Goal: Information Seeking & Learning: Learn about a topic

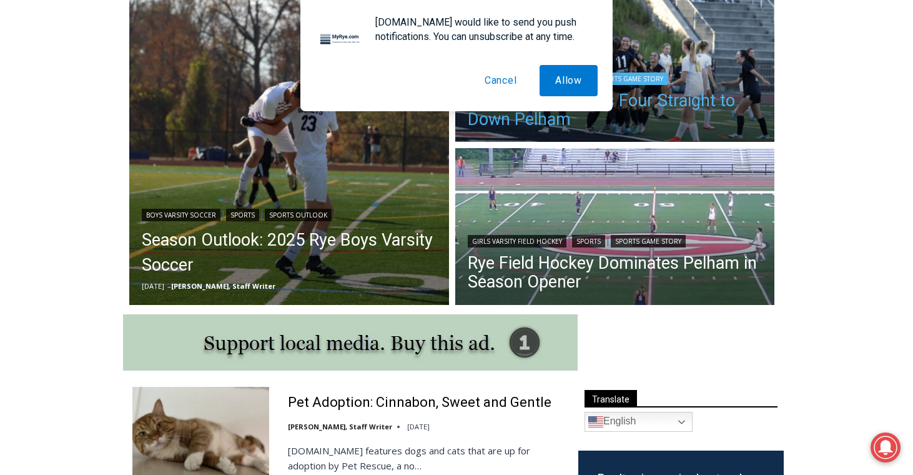
scroll to position [360, 0]
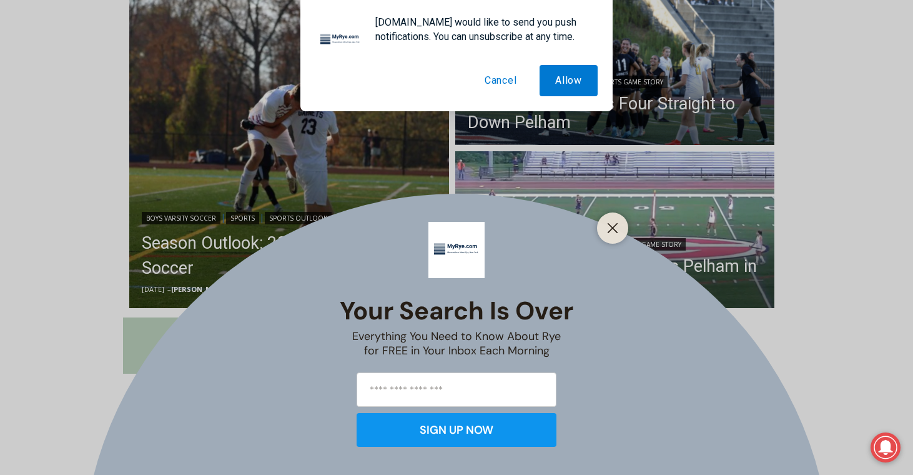
click at [531, 273] on div "Your Search is Over Everything You Need to Know About Rye for FREE in Your Inbo…" at bounding box center [456, 237] width 913 height 475
click at [605, 229] on button "Close" at bounding box center [612, 227] width 17 height 17
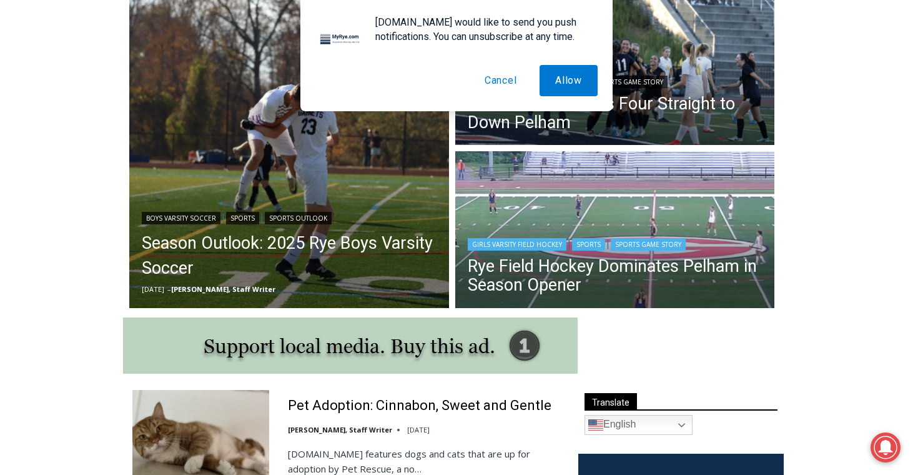
click at [634, 215] on img "Read More Rye Field Hockey Dominates Pelham in Season Opener" at bounding box center [615, 231] width 320 height 160
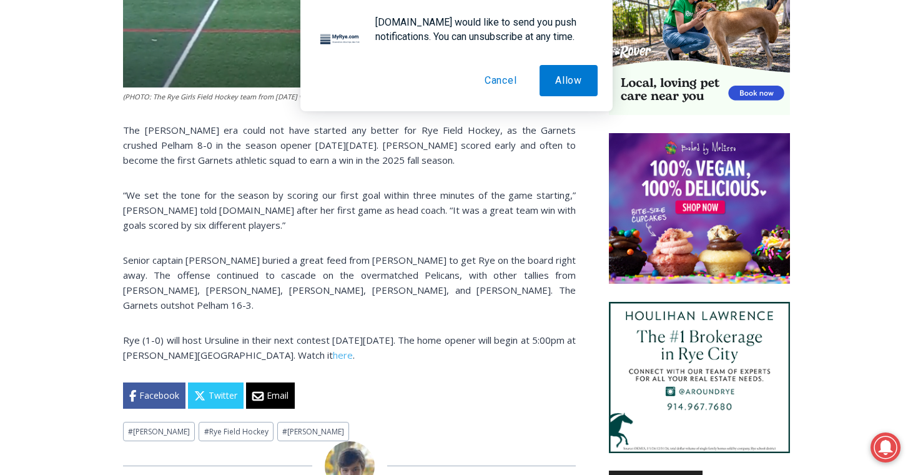
scroll to position [830, 0]
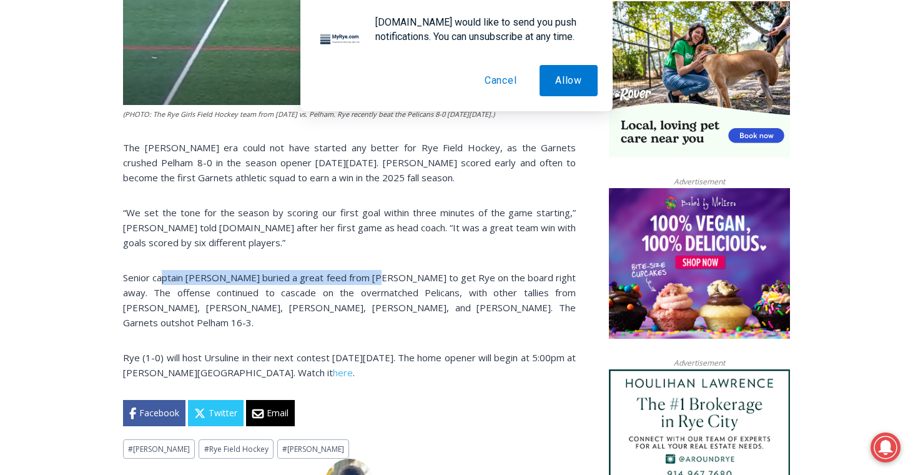
drag, startPoint x: 378, startPoint y: 288, endPoint x: 148, endPoint y: 278, distance: 230.0
click at [151, 280] on div "(PHOTO: The Rye Girls Field Hockey team from September 10, 2024 vs. Pelham. Rye…" at bounding box center [349, 80] width 453 height 692
click at [117, 285] on div "Home > Sports > Sports Game Story > Girls Varsity Field Hockey > Rye Field Hock…" at bounding box center [456, 478] width 913 height 1948
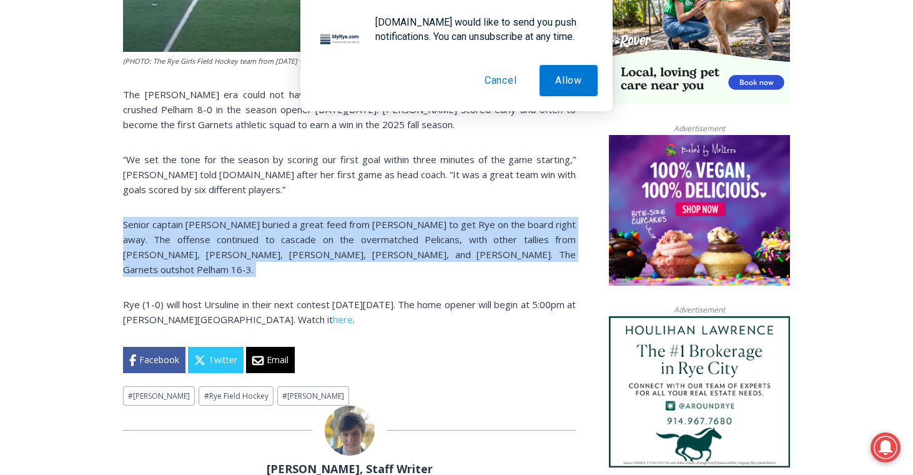
scroll to position [0, 0]
drag, startPoint x: 120, startPoint y: 285, endPoint x: 543, endPoint y: 277, distance: 423.5
click at [543, 277] on div "Home > Sports > Sports Game Story > Girls Varsity Field Hockey > Rye Field Hock…" at bounding box center [456, 424] width 913 height 1948
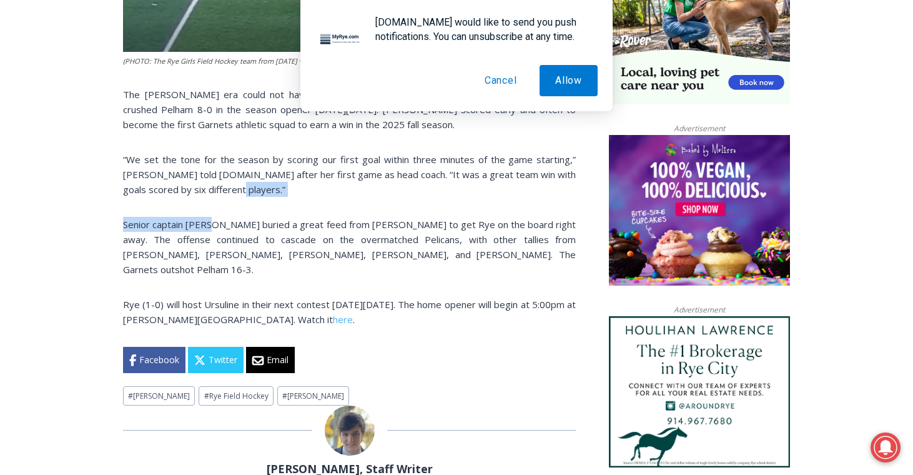
drag, startPoint x: 265, startPoint y: 205, endPoint x: 210, endPoint y: 237, distance: 63.5
click at [210, 237] on div "(PHOTO: The Rye Girls Field Hockey team from September 10, 2024 vs. Pelham. Rye…" at bounding box center [349, 27] width 453 height 692
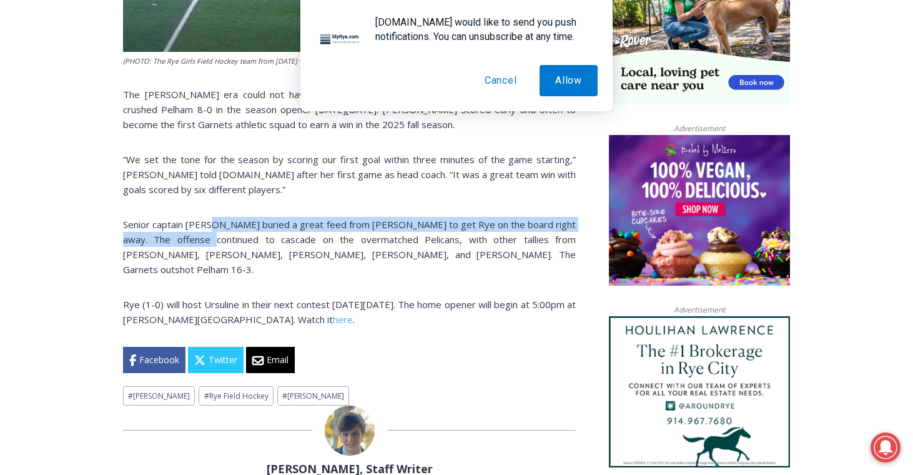
drag, startPoint x: 212, startPoint y: 237, endPoint x: 193, endPoint y: 247, distance: 21.2
click at [193, 247] on p "Senior captain Sienna Myers buried a great feed from Beau Whaling to get Rye on…" at bounding box center [349, 247] width 453 height 60
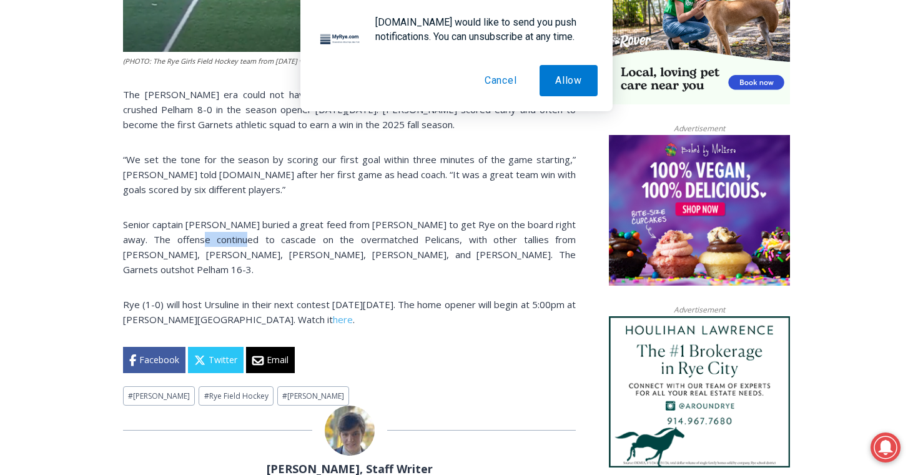
click at [193, 247] on p "Senior captain Sienna Myers buried a great feed from Beau Whaling to get Rye on…" at bounding box center [349, 247] width 453 height 60
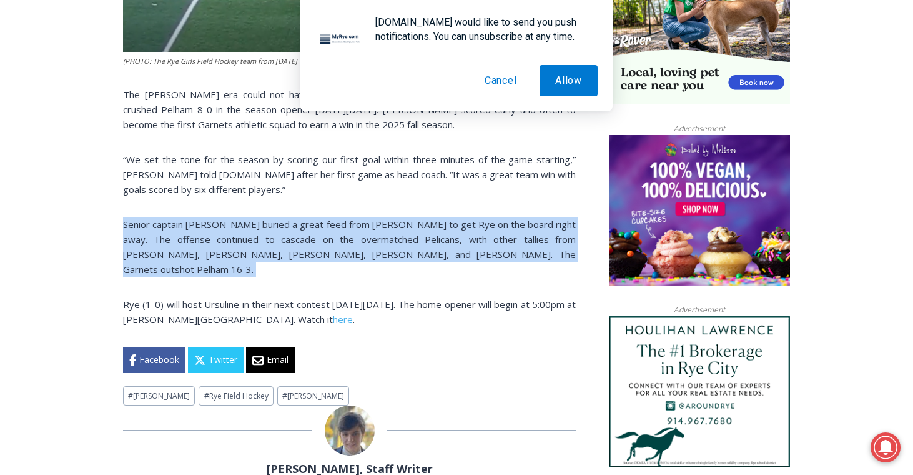
click at [193, 247] on p "Senior captain Sienna Myers buried a great feed from Beau Whaling to get Rye on…" at bounding box center [349, 247] width 453 height 60
drag, startPoint x: 193, startPoint y: 247, endPoint x: 443, endPoint y: 116, distance: 282.7
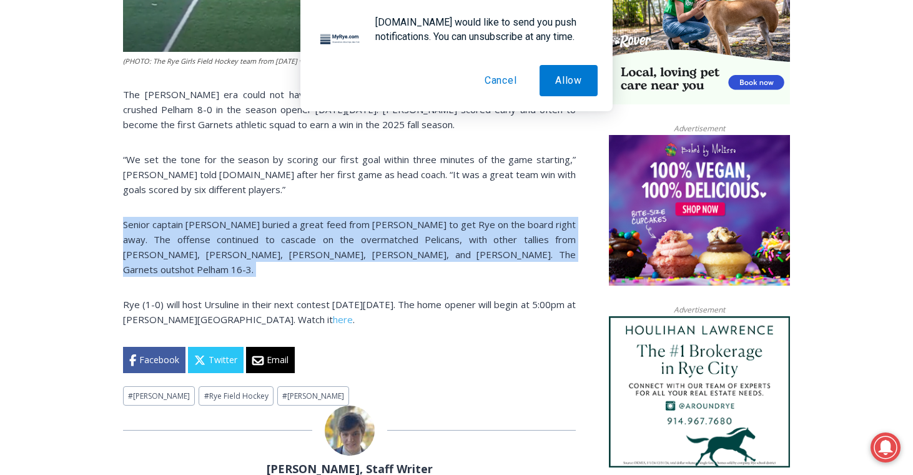
click at [210, 237] on p "Senior captain Sienna Myers buried a great feed from Beau Whaling to get Rye on…" at bounding box center [349, 247] width 453 height 60
click at [505, 76] on button "Cancel" at bounding box center [501, 80] width 64 height 31
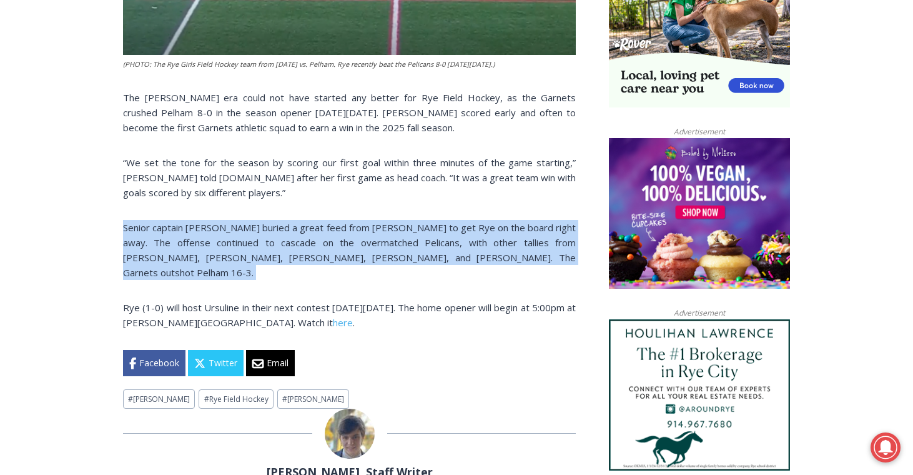
scroll to position [877, 0]
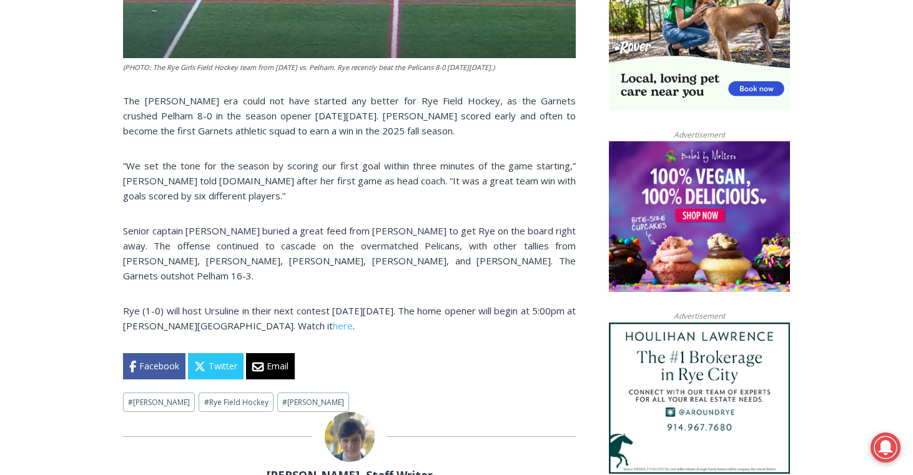
drag, startPoint x: 376, startPoint y: 315, endPoint x: 415, endPoint y: 180, distance: 139.9
click at [415, 180] on p "“We set the tone for the season by scoring our first goal within three minutes …" at bounding box center [349, 180] width 453 height 45
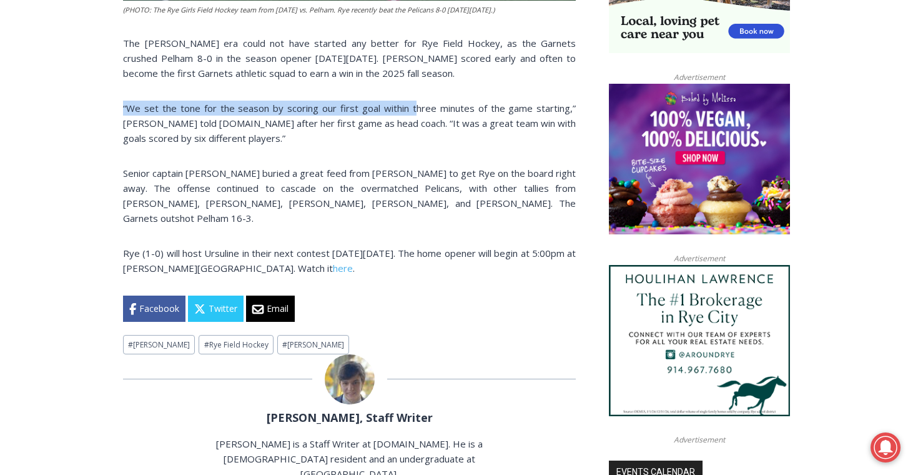
scroll to position [934, 0]
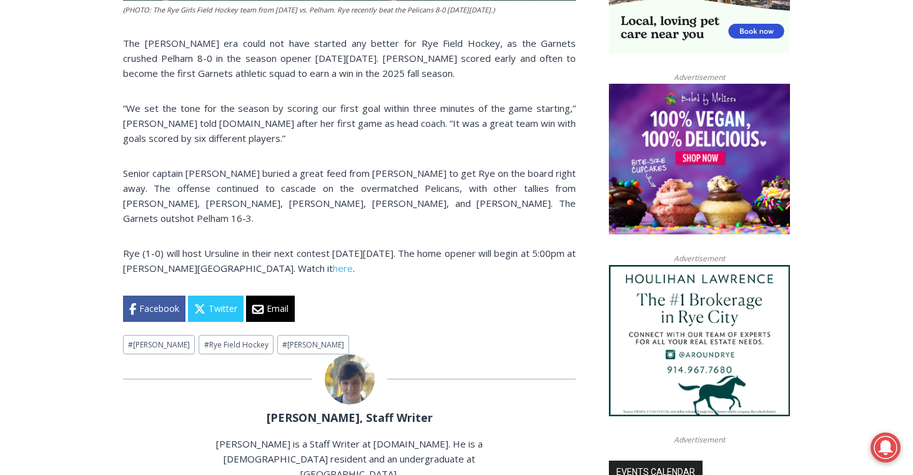
click at [396, 208] on p "Senior captain Sienna Myers buried a great feed from Beau Whaling to get Rye on…" at bounding box center [349, 195] width 453 height 60
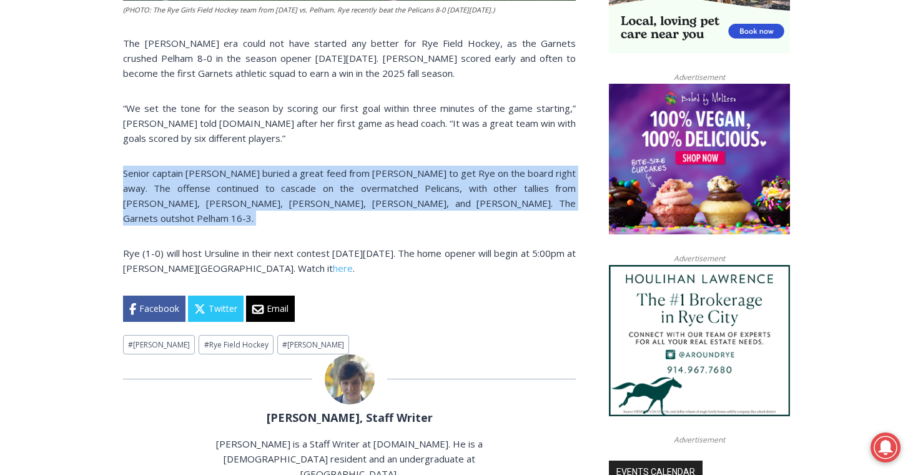
click at [396, 208] on p "Senior captain Sienna Myers buried a great feed from Beau Whaling to get Rye on…" at bounding box center [349, 195] width 453 height 60
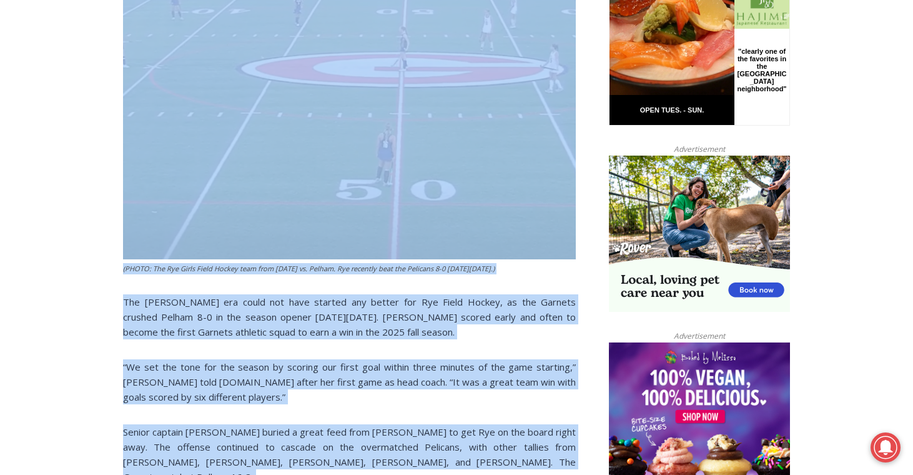
drag, startPoint x: 396, startPoint y: 208, endPoint x: 453, endPoint y: 522, distance: 319.3
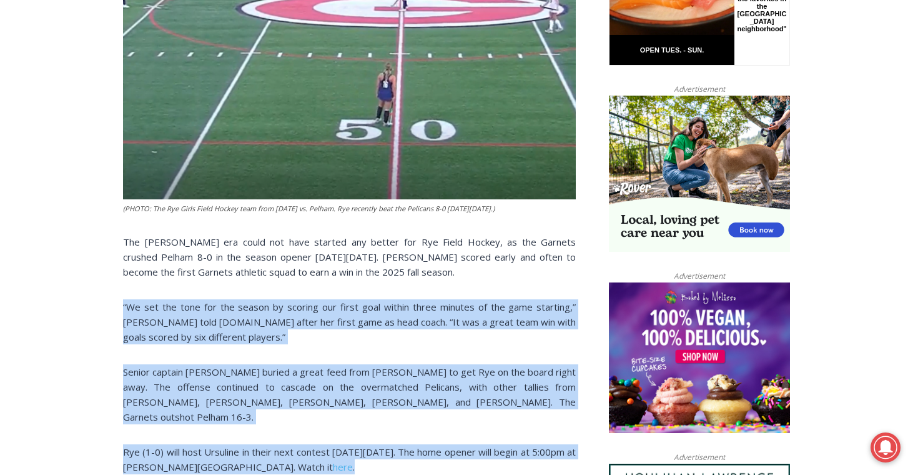
drag, startPoint x: 528, startPoint y: 237, endPoint x: 460, endPoint y: 462, distance: 235.5
click at [460, 462] on div "(PHOTO: The Rye Girls Field Hockey team from September 10, 2024 vs. Pelham. Rye…" at bounding box center [349, 174] width 453 height 692
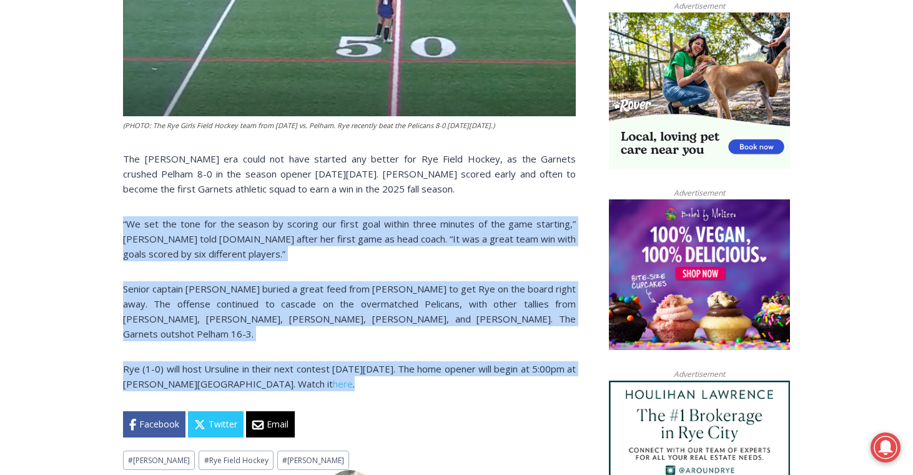
scroll to position [954, 0]
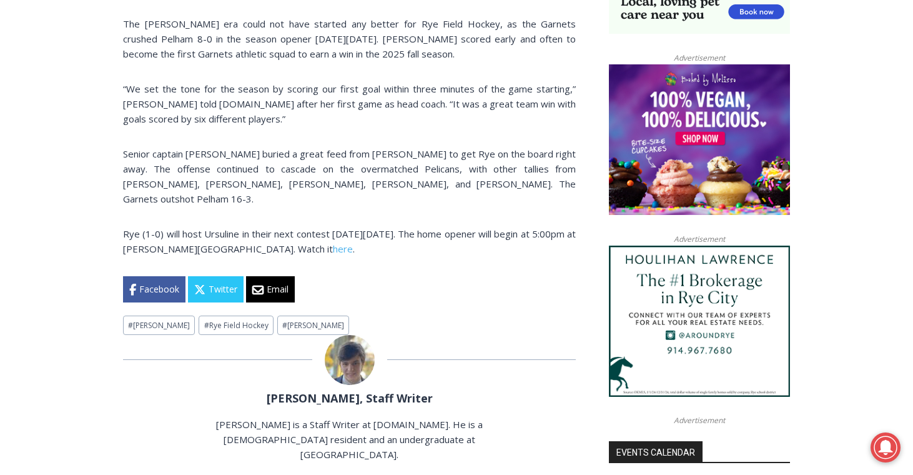
click at [329, 167] on p "Senior captain Sienna Myers buried a great feed from Beau Whaling to get Rye on…" at bounding box center [349, 176] width 453 height 60
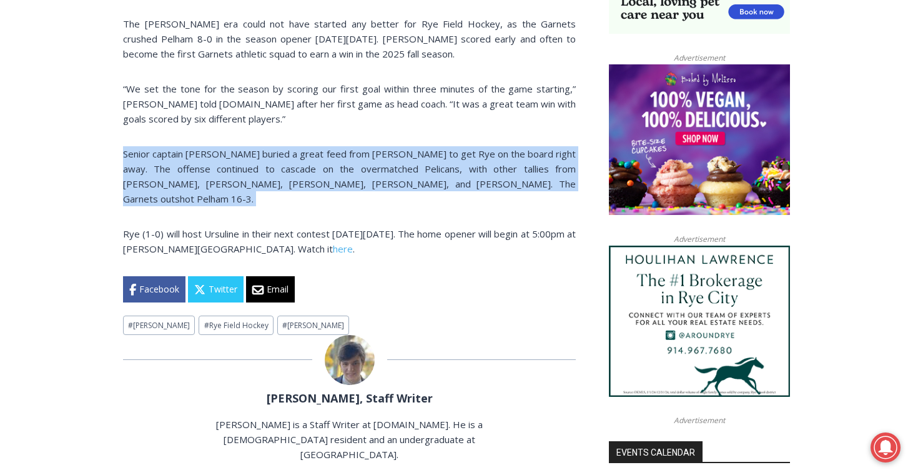
click at [329, 167] on p "Senior captain Sienna Myers buried a great feed from Beau Whaling to get Rye on…" at bounding box center [349, 176] width 453 height 60
click at [329, 169] on p "Senior captain Sienna Myers buried a great feed from Beau Whaling to get Rye on…" at bounding box center [349, 176] width 453 height 60
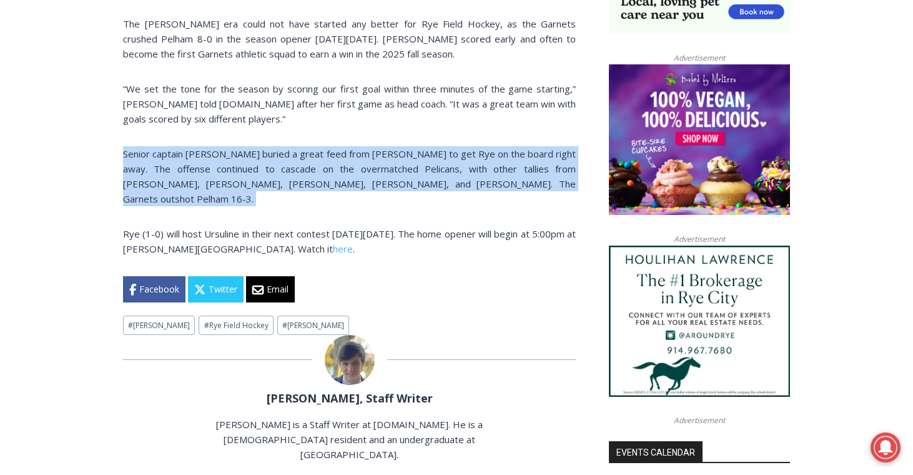
click at [400, 185] on p "Senior captain Sienna Myers buried a great feed from Beau Whaling to get Rye on…" at bounding box center [349, 176] width 453 height 60
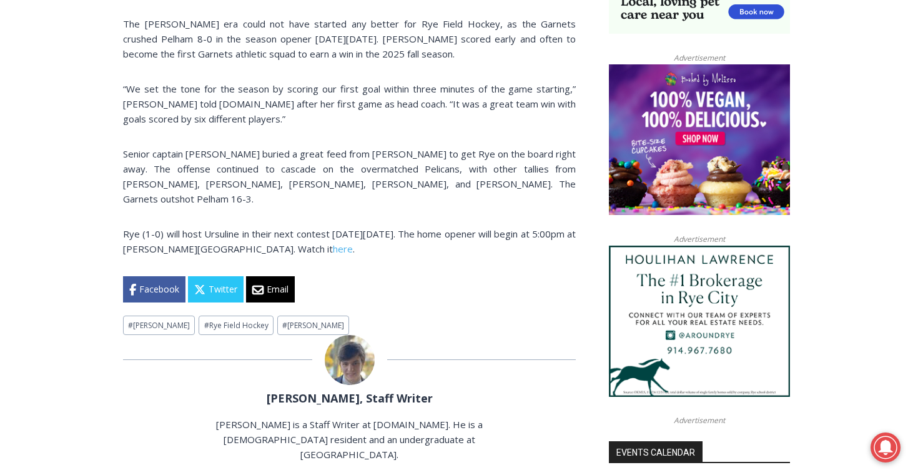
click at [167, 190] on p "Senior captain Sienna Myers buried a great feed from Beau Whaling to get Rye on…" at bounding box center [349, 176] width 453 height 60
drag, startPoint x: 173, startPoint y: 190, endPoint x: 224, endPoint y: 185, distance: 51.5
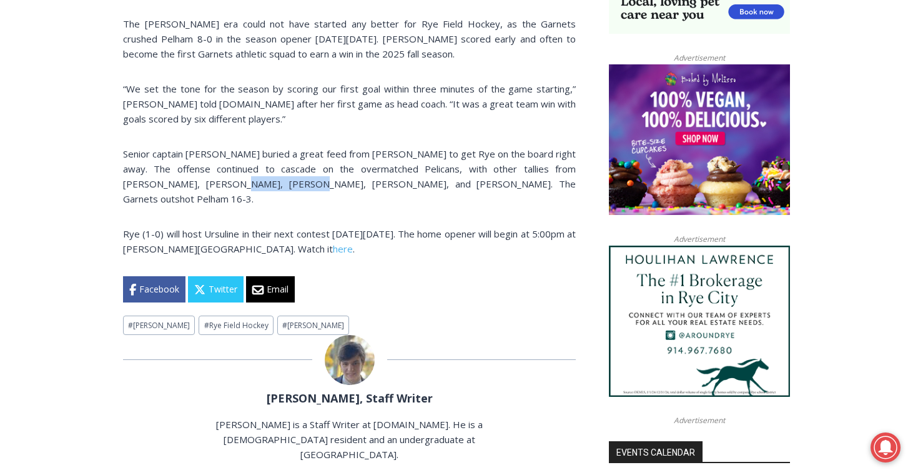
click at [224, 185] on p "Senior captain Sienna Myers buried a great feed from Beau Whaling to get Rye on…" at bounding box center [349, 176] width 453 height 60
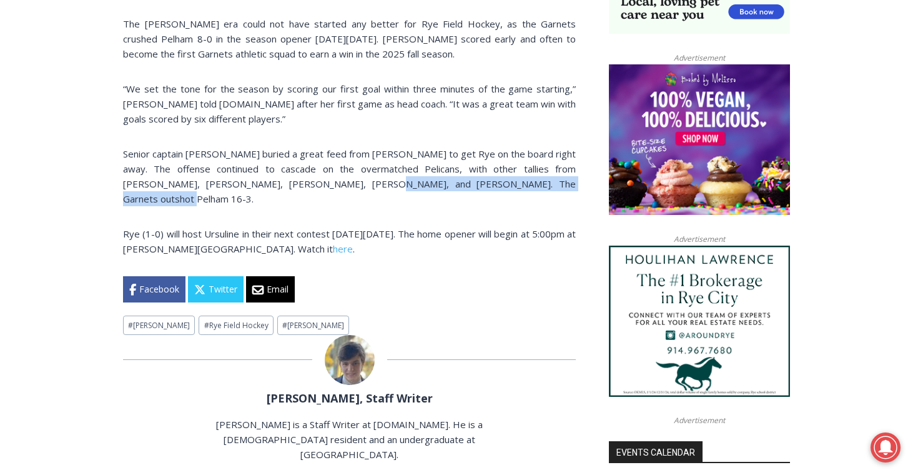
drag, startPoint x: 302, startPoint y: 190, endPoint x: 546, endPoint y: 202, distance: 245.1
click at [548, 202] on p "Senior captain Sienna Myers buried a great feed from Beau Whaling to get Rye on…" at bounding box center [349, 176] width 453 height 60
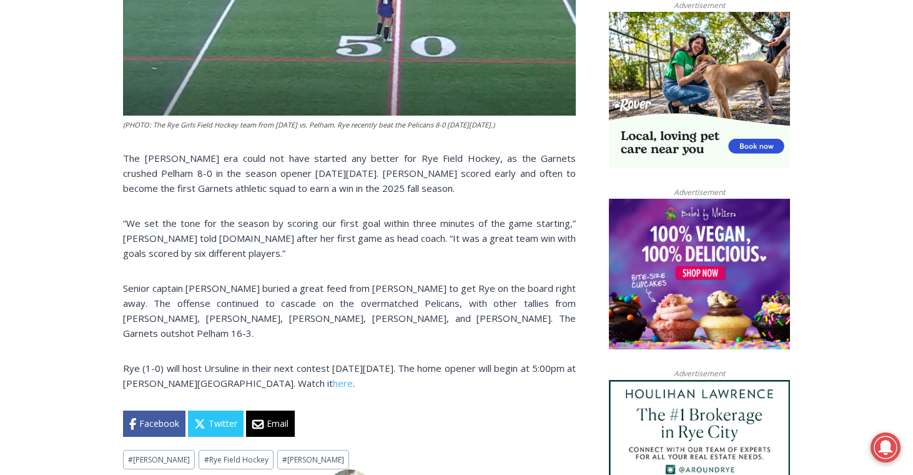
click at [304, 177] on p "The Valerie Perkins era could not have started any better for Rye Field Hockey,…" at bounding box center [349, 173] width 453 height 45
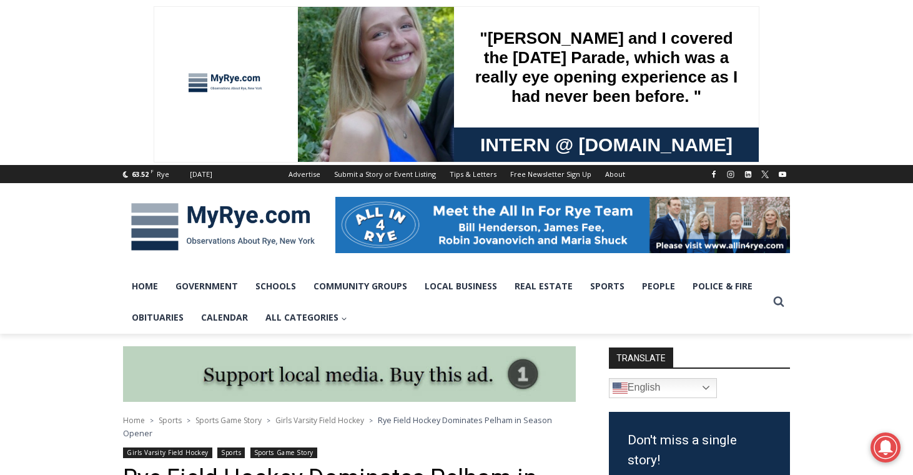
scroll to position [0, 0]
